Goal: Task Accomplishment & Management: Use online tool/utility

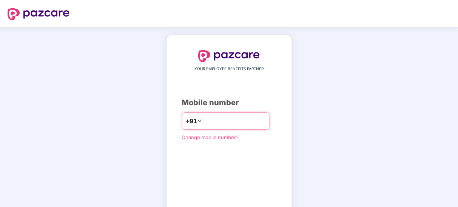
click at [219, 112] on div "YOUR EMPLOYEE BENEFITS PARTNER Mobile number +91 Change mobile number? Send OTP" at bounding box center [229, 138] width 94 height 177
click at [217, 125] on input "number" at bounding box center [234, 121] width 62 height 12
click at [205, 120] on input "number" at bounding box center [234, 121] width 62 height 12
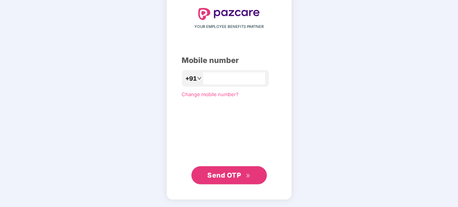
scroll to position [43, 0]
type input "*"
type input "**********"
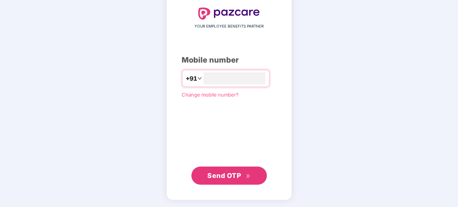
click at [239, 176] on span "Send OTP" at bounding box center [224, 176] width 34 height 8
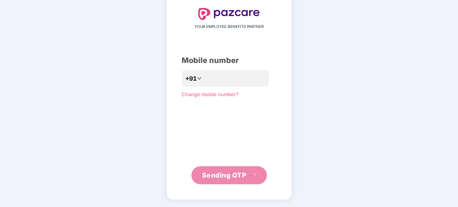
scroll to position [39, 0]
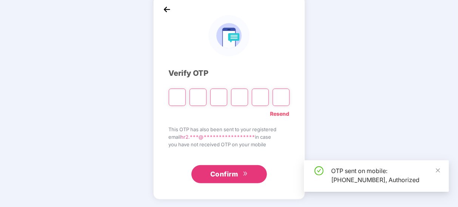
type input "*"
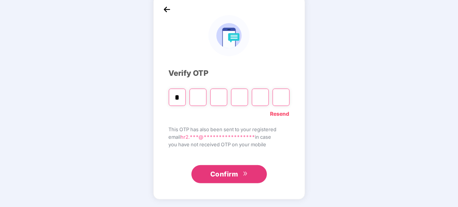
type input "*"
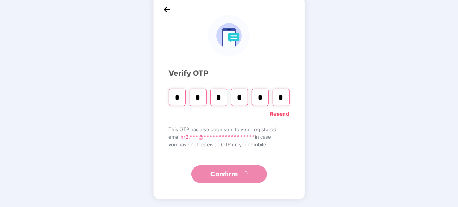
scroll to position [0, 0]
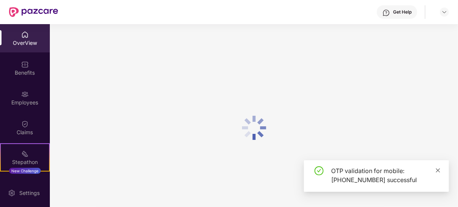
click at [435, 171] on icon "close" at bounding box center [437, 170] width 5 height 5
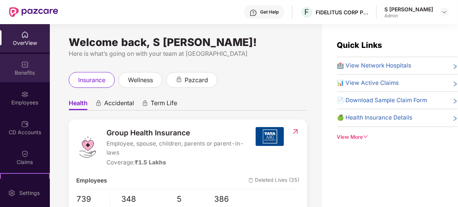
click at [28, 77] on div "Benefits" at bounding box center [25, 68] width 50 height 28
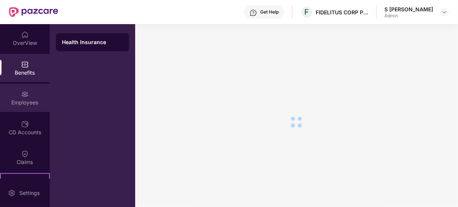
click at [24, 96] on img at bounding box center [25, 95] width 8 height 8
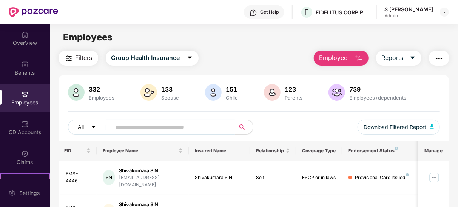
click at [162, 124] on input "text" at bounding box center [169, 126] width 109 height 11
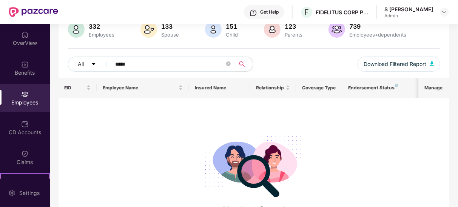
scroll to position [60, 0]
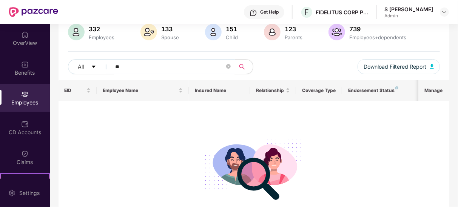
type input "*"
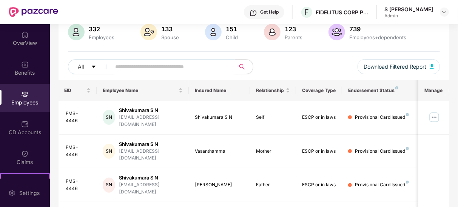
type input "*"
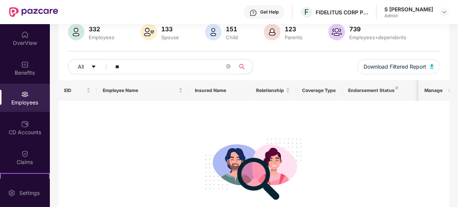
type input "*"
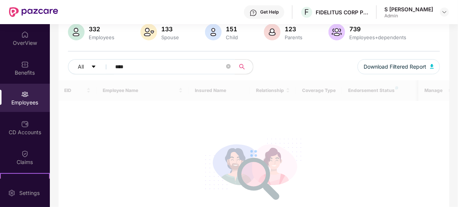
scroll to position [36, 0]
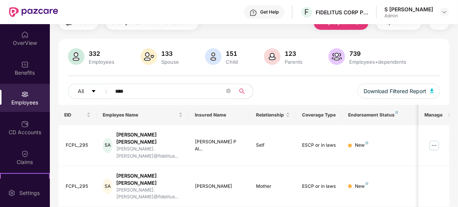
type input "****"
click at [431, 140] on img at bounding box center [434, 146] width 12 height 12
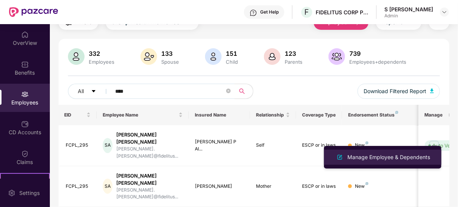
click at [395, 158] on div "Manage Employee & Dependents" at bounding box center [389, 157] width 86 height 8
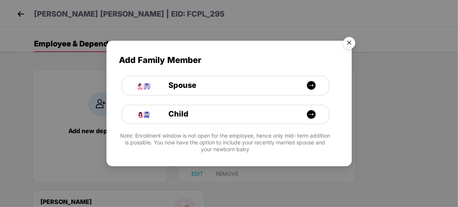
click at [351, 44] on img "Close" at bounding box center [348, 44] width 21 height 21
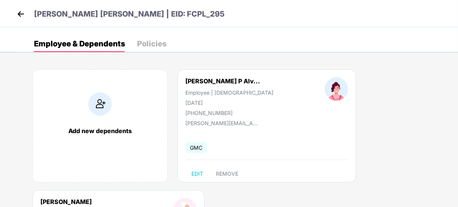
click at [17, 17] on img at bounding box center [20, 13] width 11 height 11
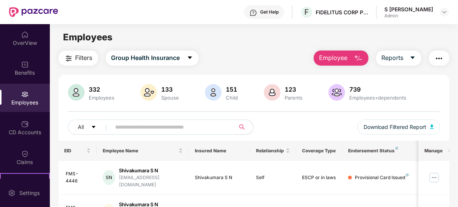
scroll to position [35, 0]
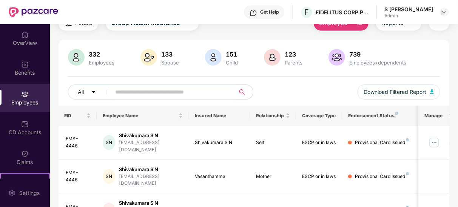
click at [177, 88] on input "text" at bounding box center [169, 91] width 109 height 11
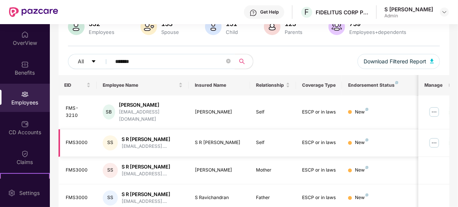
scroll to position [66, 0]
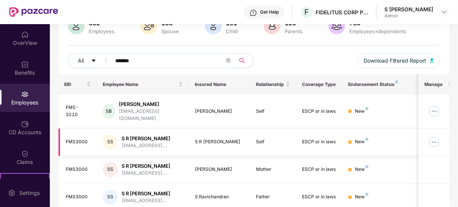
type input "*******"
click at [432, 136] on img at bounding box center [434, 142] width 12 height 12
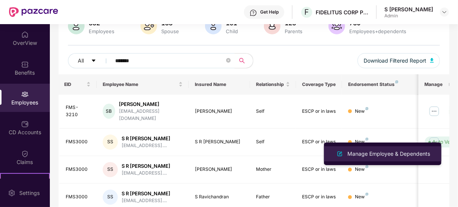
click at [405, 149] on div "Manage Employee & Dependents" at bounding box center [383, 153] width 98 height 9
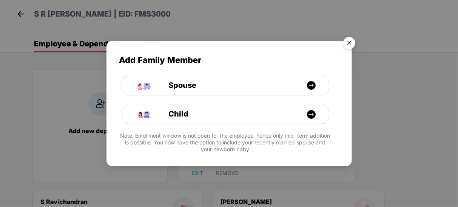
click at [345, 43] on img "Close" at bounding box center [348, 44] width 21 height 21
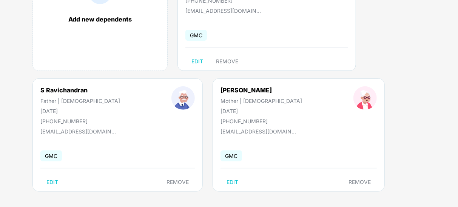
scroll to position [0, 0]
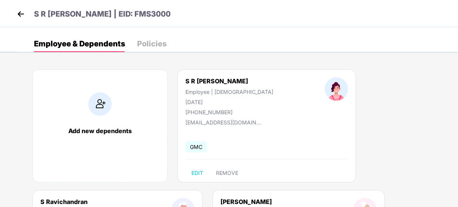
click at [27, 13] on header "S R [PERSON_NAME] | EID: FMS3000" at bounding box center [92, 15] width 155 height 14
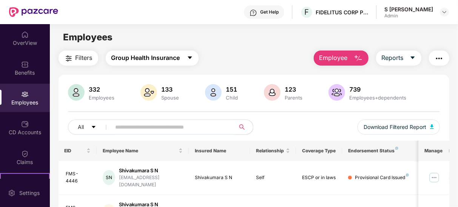
click at [168, 57] on span "Group Health Insurance" at bounding box center [145, 57] width 69 height 9
click at [239, 60] on div "Filters Group Health Insurance Employee Reports" at bounding box center [253, 58] width 391 height 15
click at [396, 59] on span "Reports" at bounding box center [392, 57] width 22 height 9
click at [435, 60] on img "button" at bounding box center [438, 58] width 9 height 9
click at [398, 58] on span "Reports" at bounding box center [392, 57] width 22 height 9
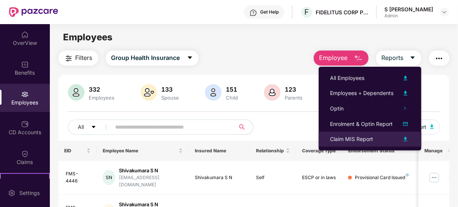
click at [359, 143] on div "Claim MIS Report" at bounding box center [351, 139] width 43 height 8
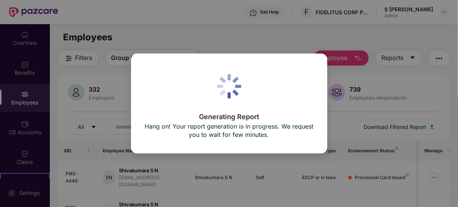
click at [323, 64] on div "Generating Report Hang on! Your report generation is in progress. We request yo…" at bounding box center [229, 104] width 196 height 100
